Goal: Task Accomplishment & Management: Complete application form

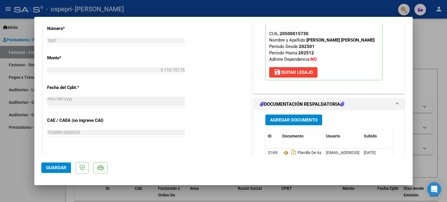
scroll to position [291, 0]
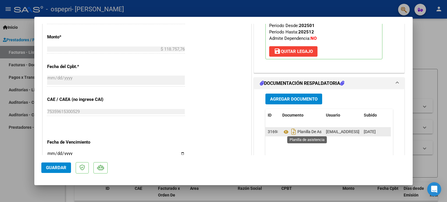
click at [299, 130] on span "Planilla De Asistencia" at bounding box center [308, 132] width 53 height 5
click at [283, 131] on icon at bounding box center [286, 132] width 8 height 7
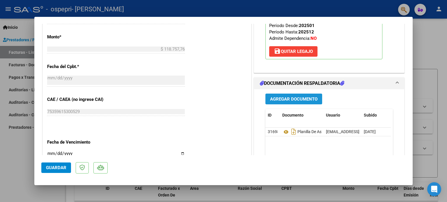
click at [300, 99] on span "Agregar Documento" at bounding box center [293, 99] width 47 height 5
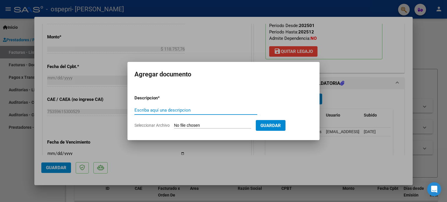
click at [167, 125] on span "Seleccionar Archivo" at bounding box center [152, 125] width 35 height 5
click at [174, 125] on input "Seleccionar Archivo" at bounding box center [212, 126] width 77 height 6
type input "C:\fakepath\Agus [PHONE_NUMBER].pdf"
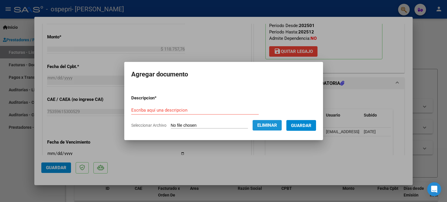
click at [273, 127] on span "Eliminar" at bounding box center [267, 125] width 20 height 5
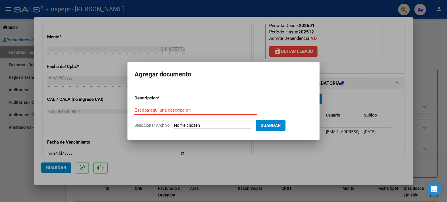
click at [147, 110] on input "Escriba aquí una descripcion" at bounding box center [196, 110] width 123 height 5
type input "planilla asistencia"
click at [148, 127] on span "Seleccionar Archivo" at bounding box center [152, 125] width 35 height 5
click at [174, 127] on input "Seleccionar Archivo" at bounding box center [212, 126] width 77 height 6
type input "C:\fakepath\Agus [PHONE_NUMBER].pdf"
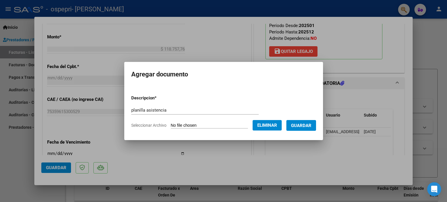
click at [312, 127] on span "Guardar" at bounding box center [301, 125] width 20 height 5
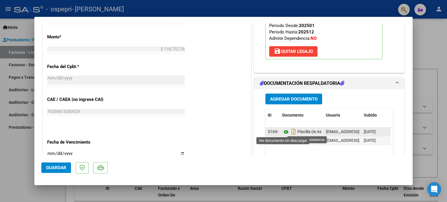
click at [283, 131] on icon at bounding box center [286, 132] width 8 height 7
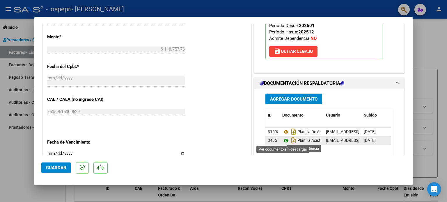
click at [283, 139] on icon at bounding box center [286, 140] width 8 height 7
